Goal: Task Accomplishment & Management: Manage account settings

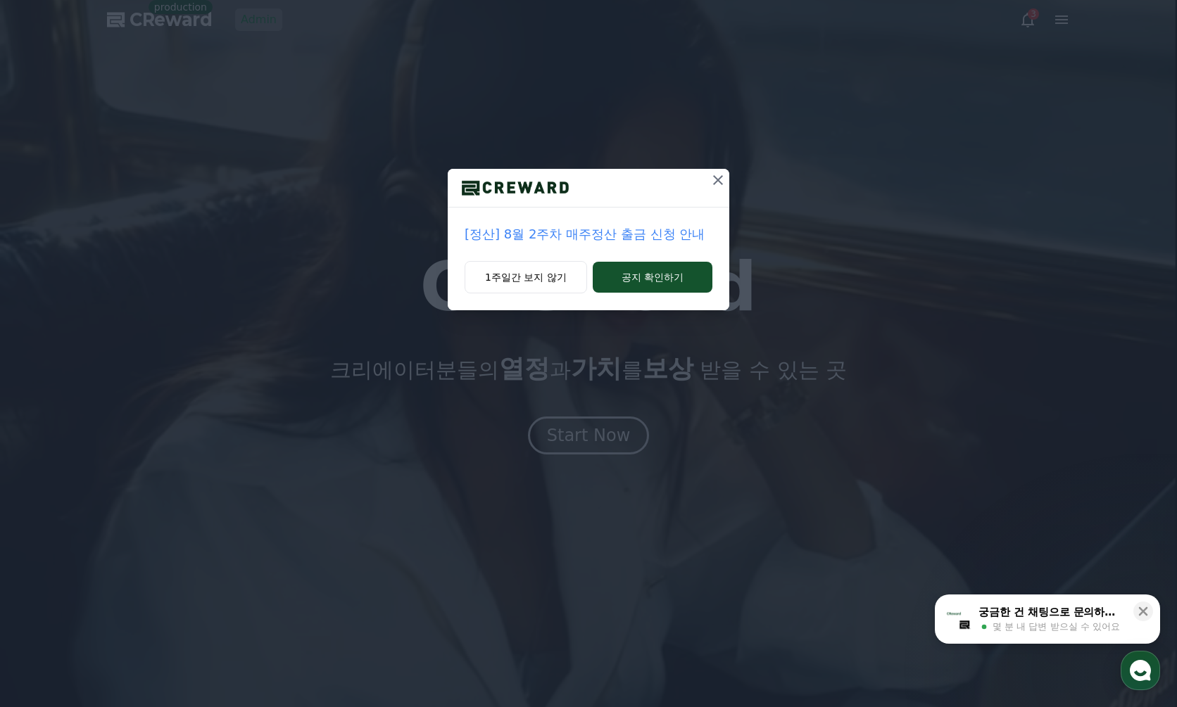
click at [715, 179] on icon at bounding box center [718, 180] width 17 height 17
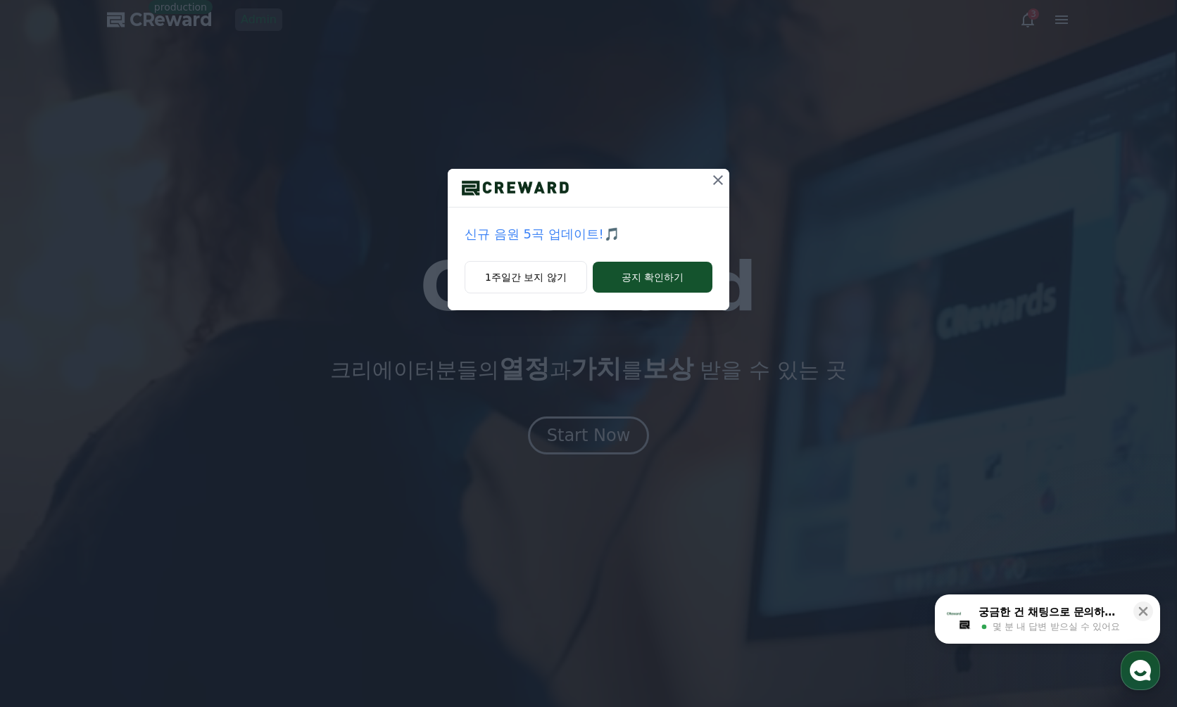
click at [717, 175] on icon at bounding box center [718, 180] width 17 height 17
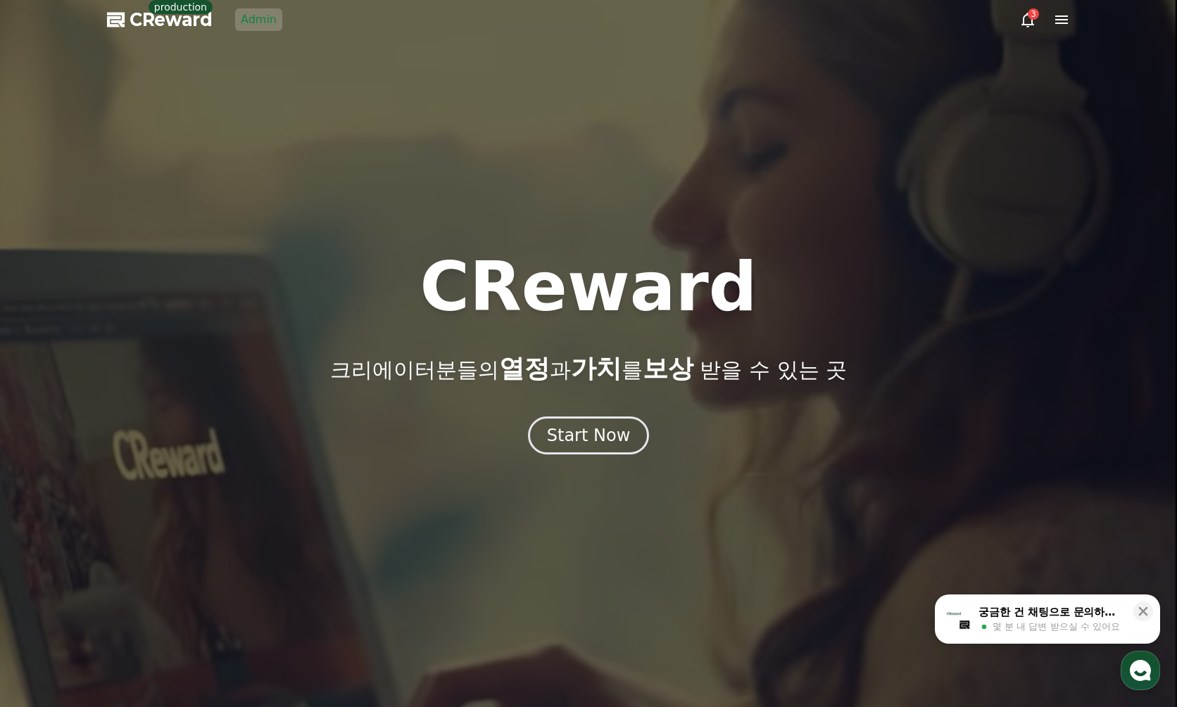
click at [237, 13] on link "Admin" at bounding box center [258, 19] width 47 height 23
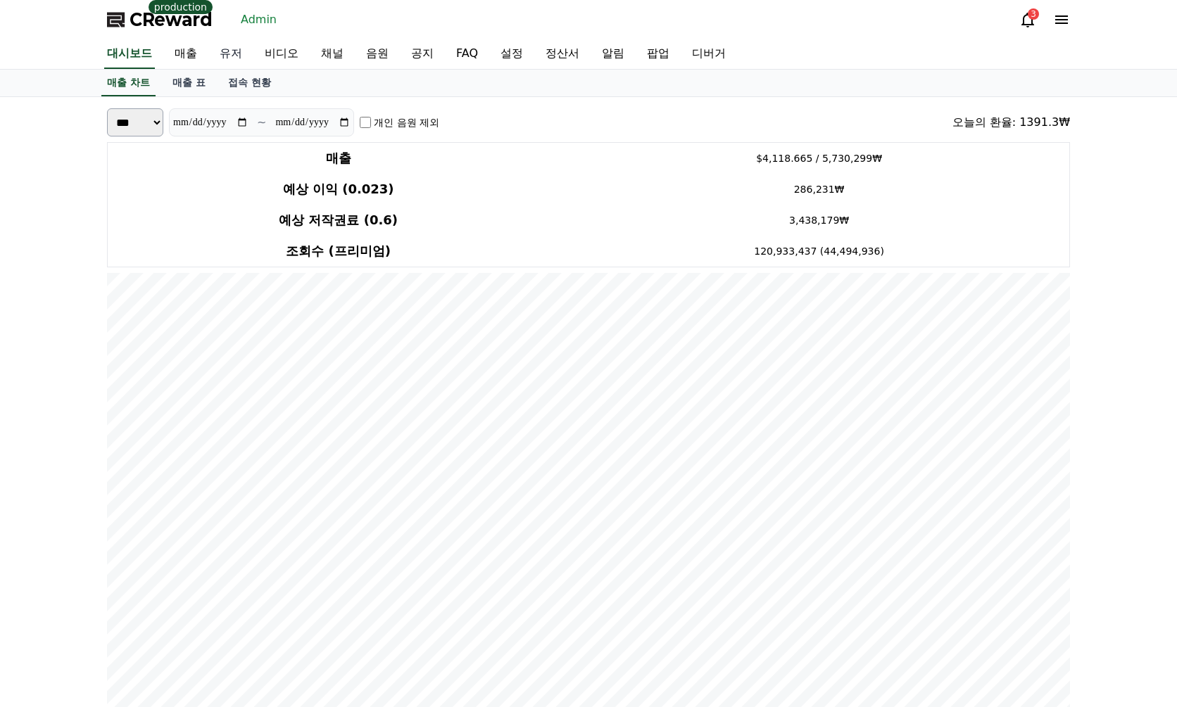
click at [215, 54] on link "유저" at bounding box center [230, 54] width 45 height 30
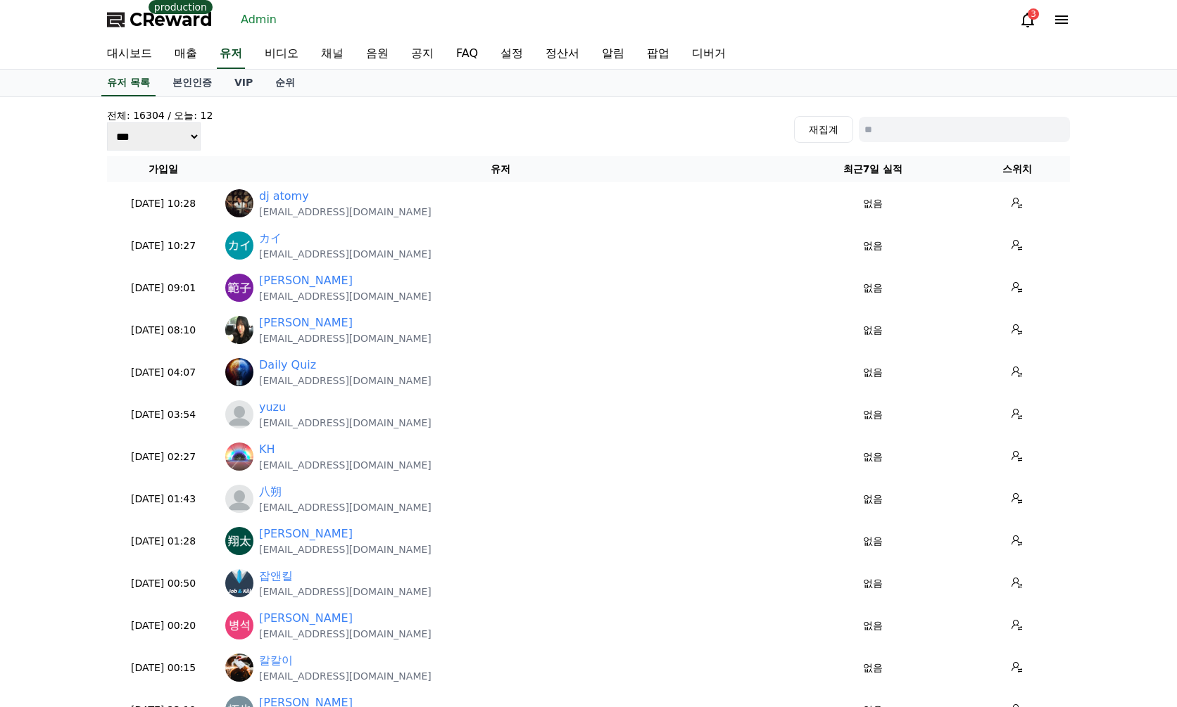
click at [926, 134] on input at bounding box center [964, 129] width 211 height 25
type input "*"
type input "***"
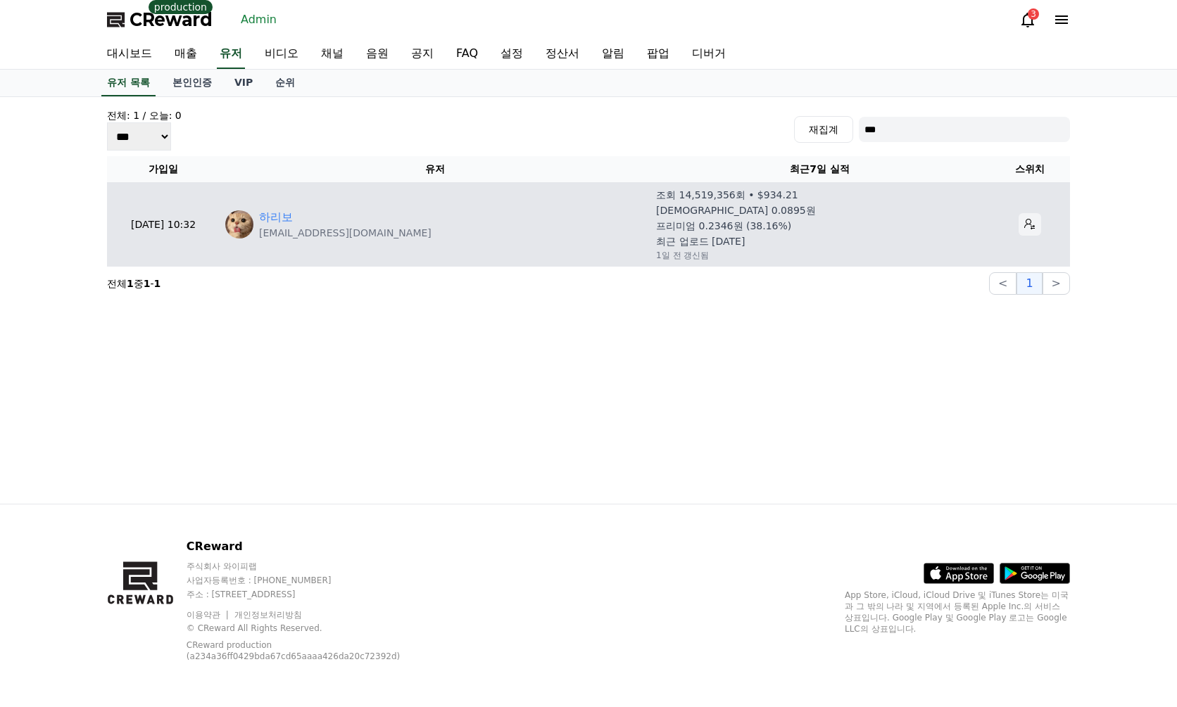
click at [1024, 225] on icon at bounding box center [1029, 224] width 11 height 11
